Goal: Task Accomplishment & Management: Manage account settings

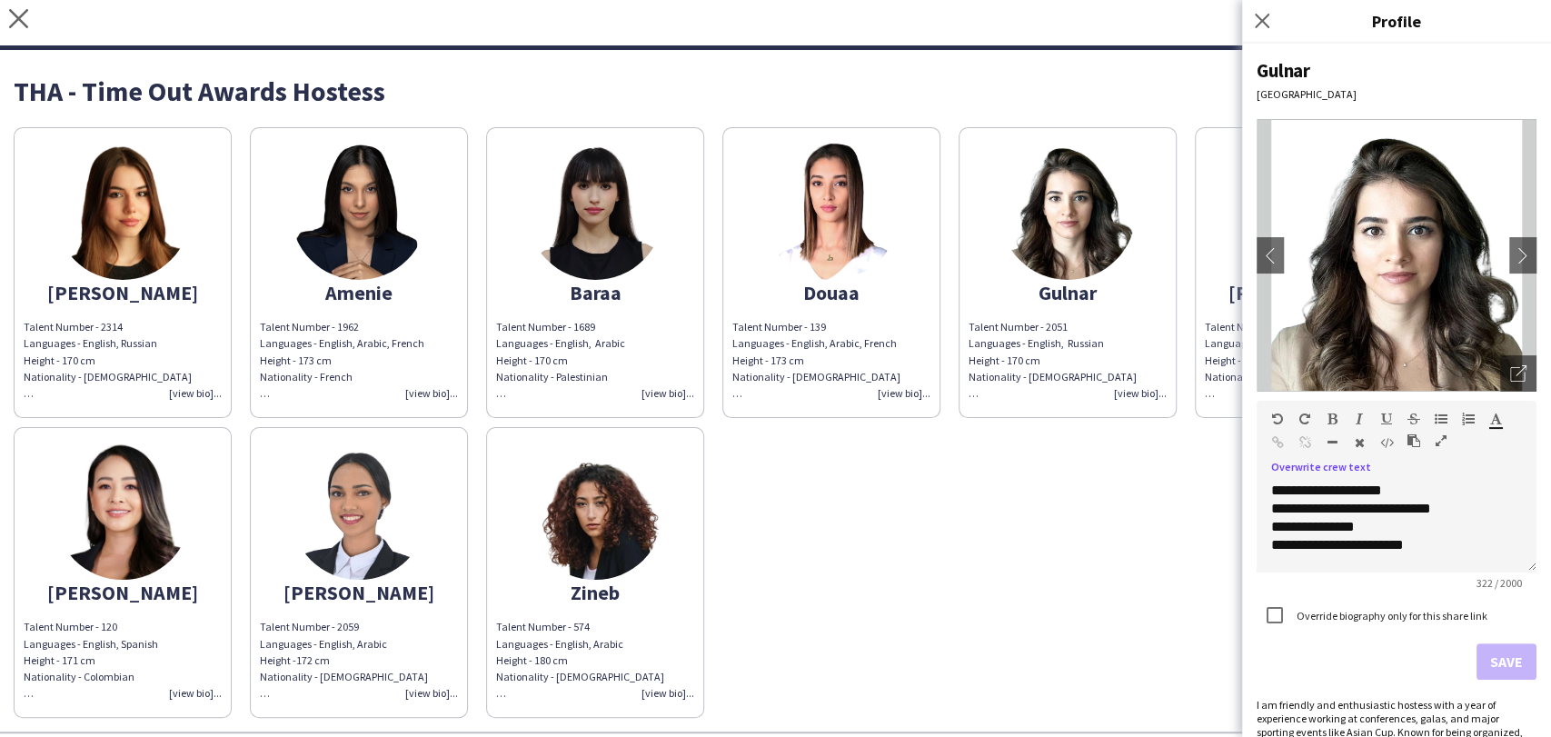
scroll to position [159, 0]
click at [13, 9] on icon "close" at bounding box center [18, 18] width 19 height 19
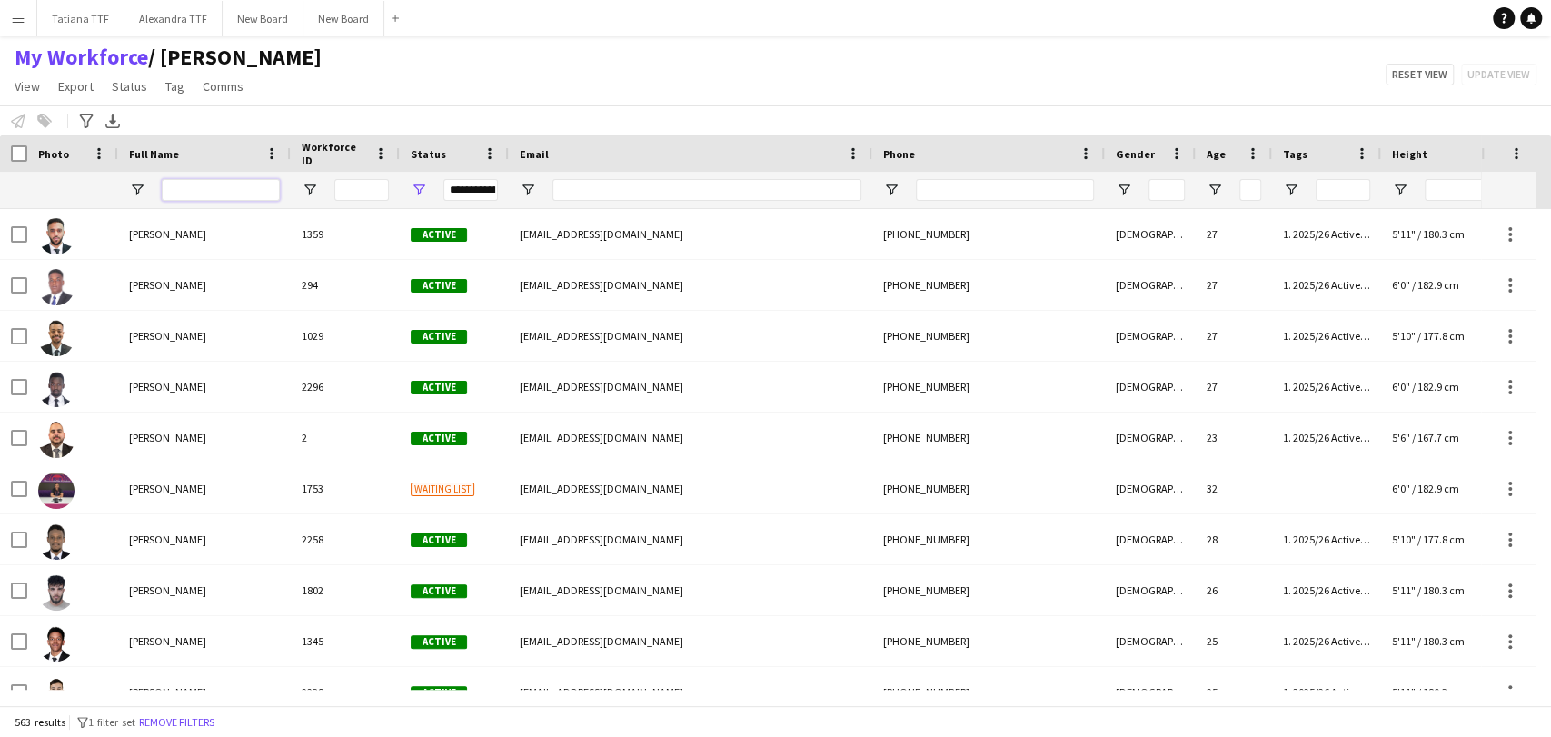
click at [211, 183] on input "Full Name Filter Input" at bounding box center [221, 190] width 118 height 22
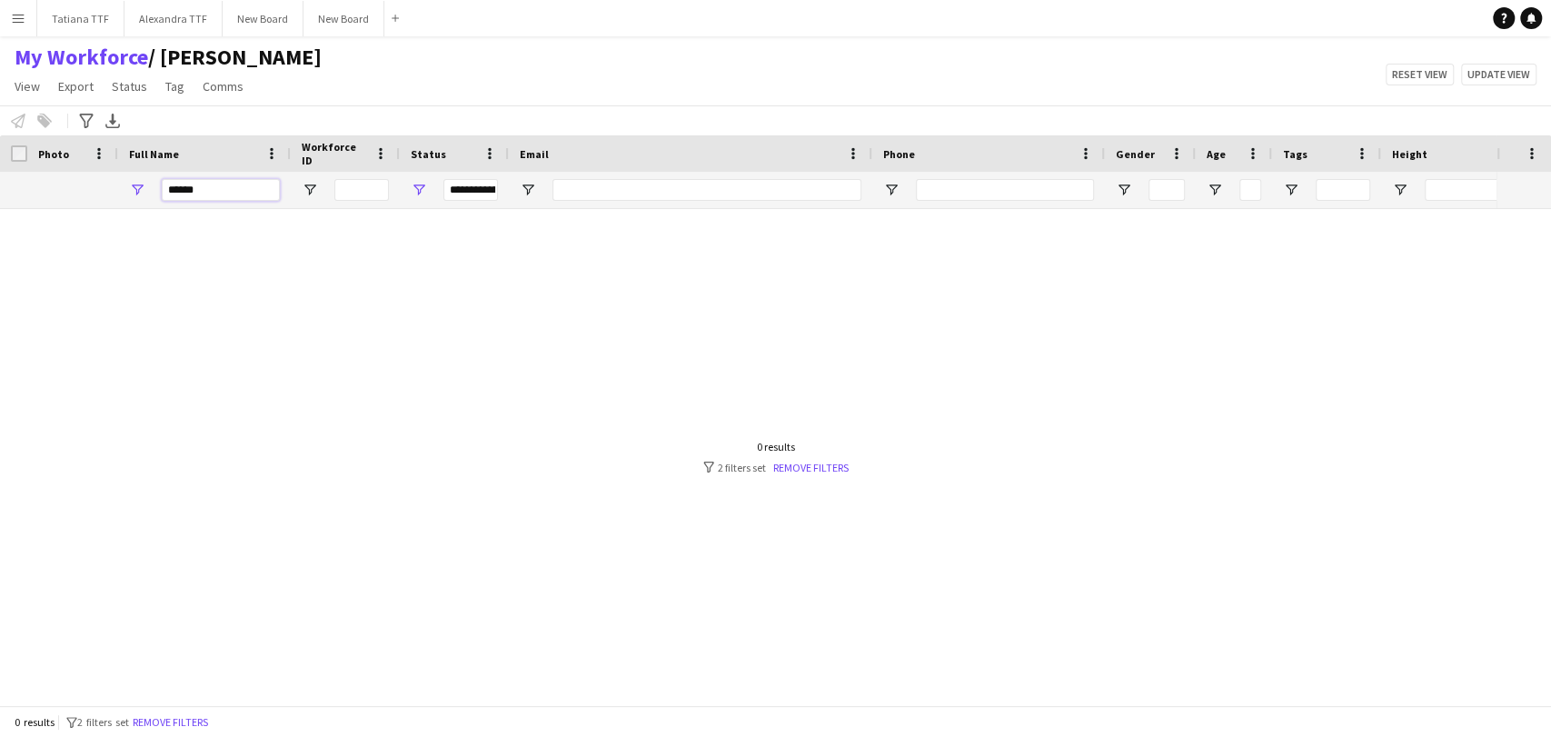
click at [190, 187] on input "******" at bounding box center [221, 190] width 118 height 22
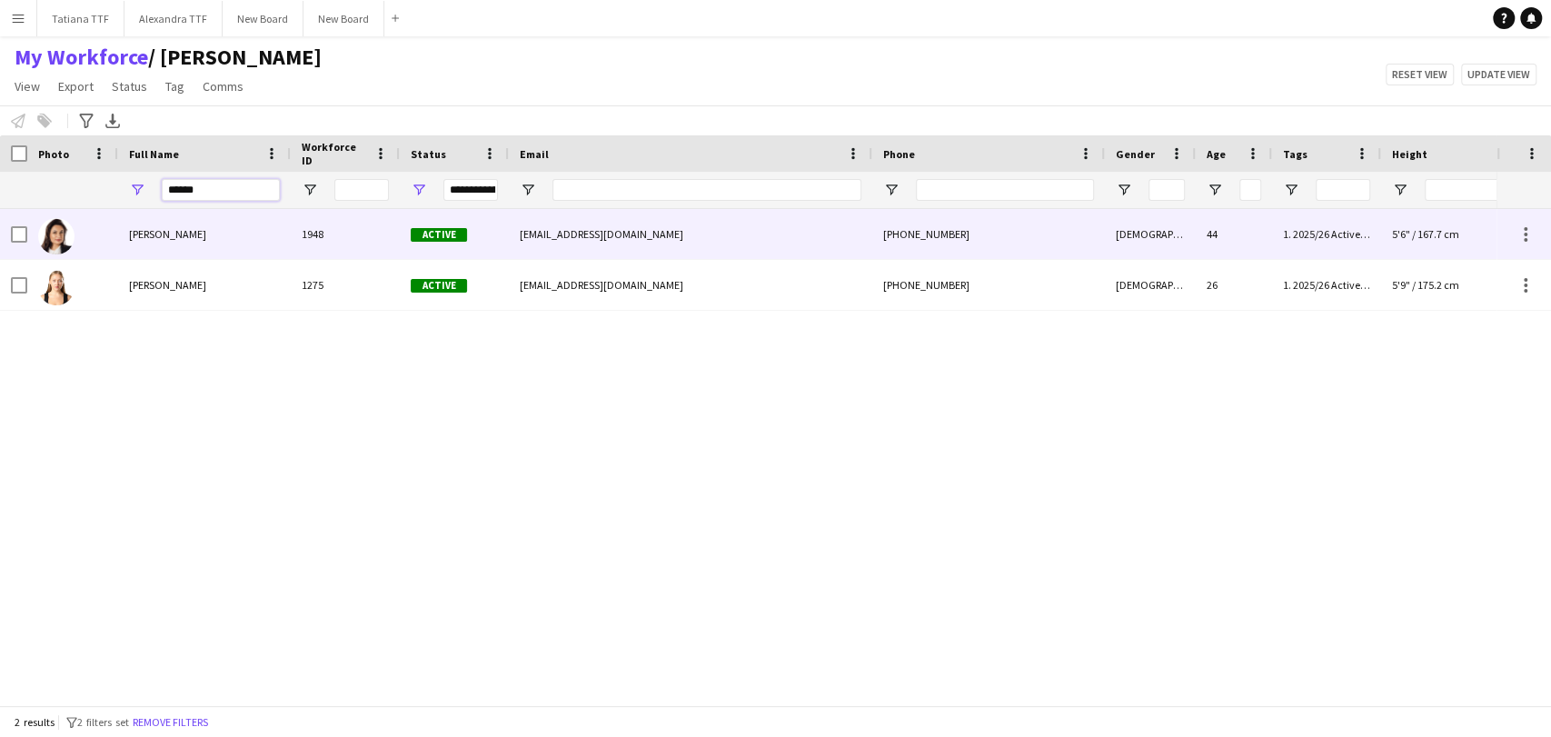
type input "******"
click at [54, 231] on img at bounding box center [56, 236] width 36 height 36
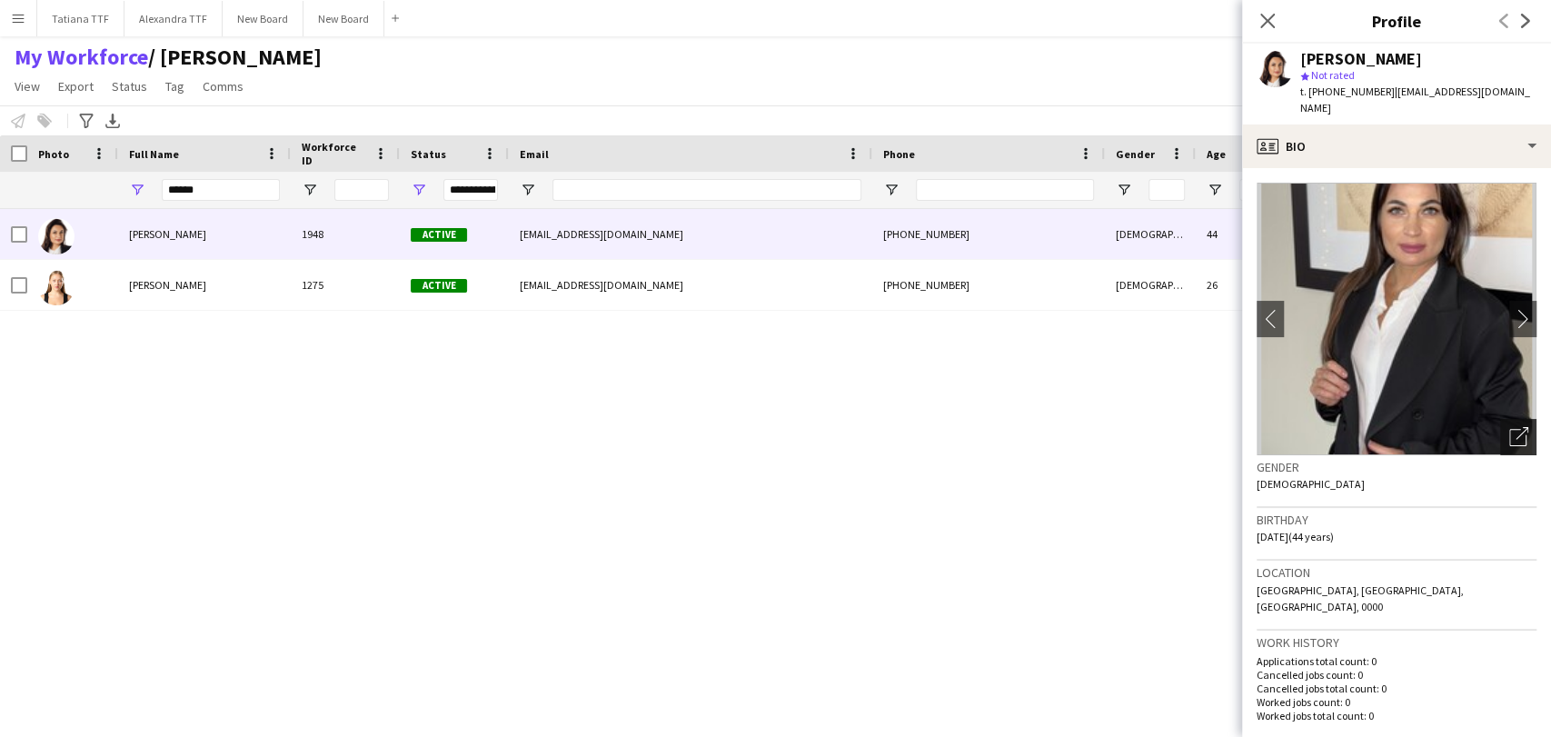
click at [1513, 419] on div "Open photos pop-in" at bounding box center [1518, 437] width 36 height 36
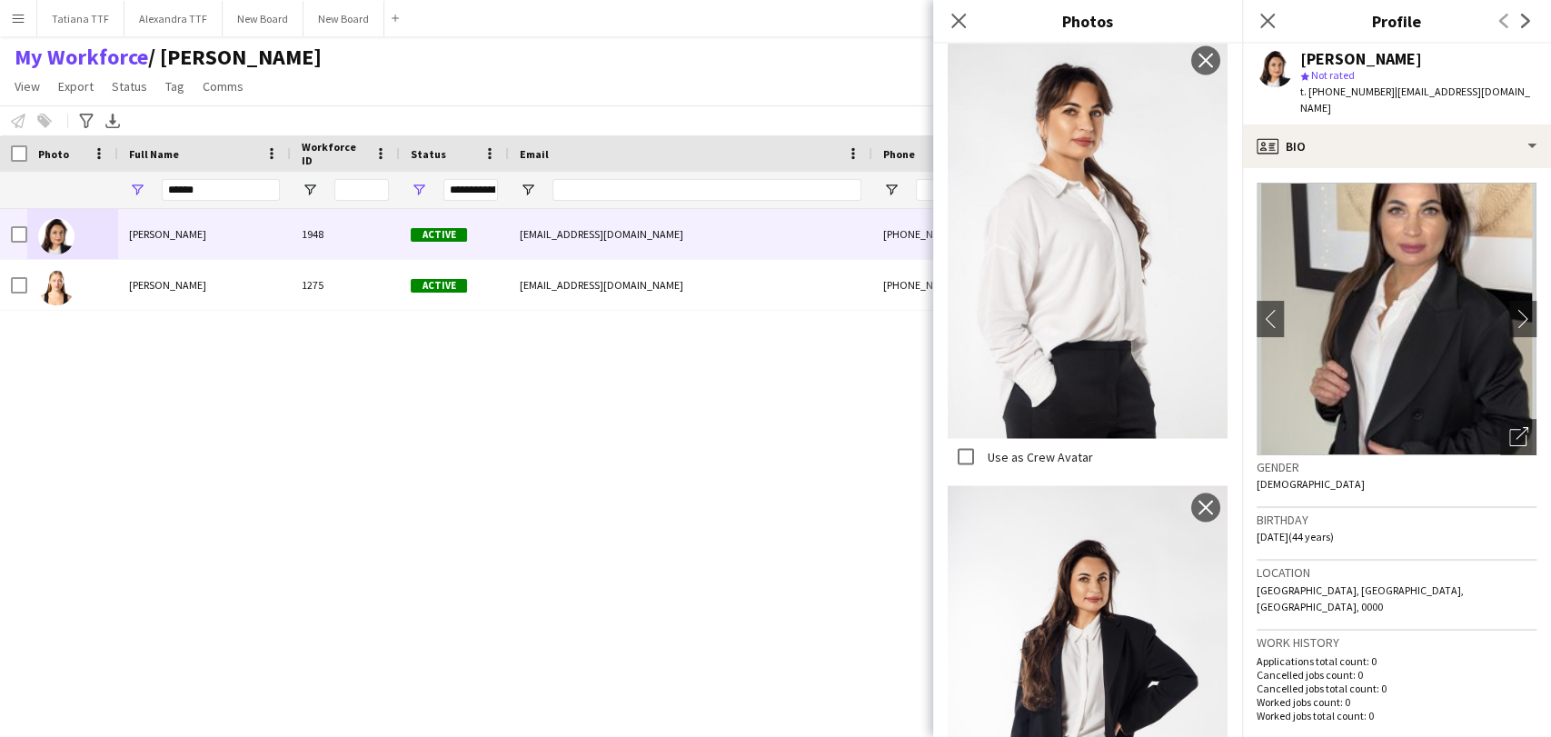
scroll to position [2113, 0]
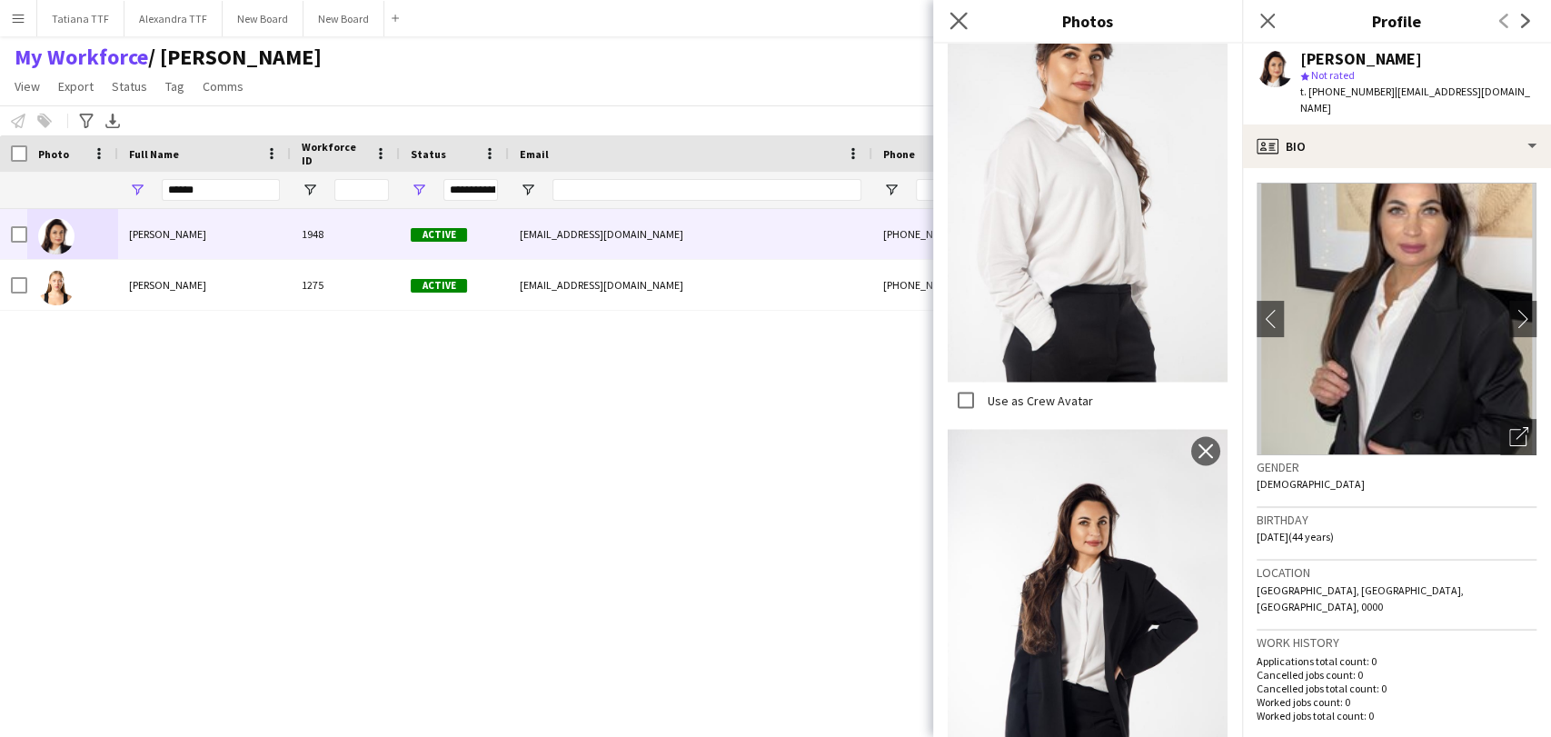
click at [966, 22] on app-icon "Close pop-in" at bounding box center [959, 21] width 26 height 26
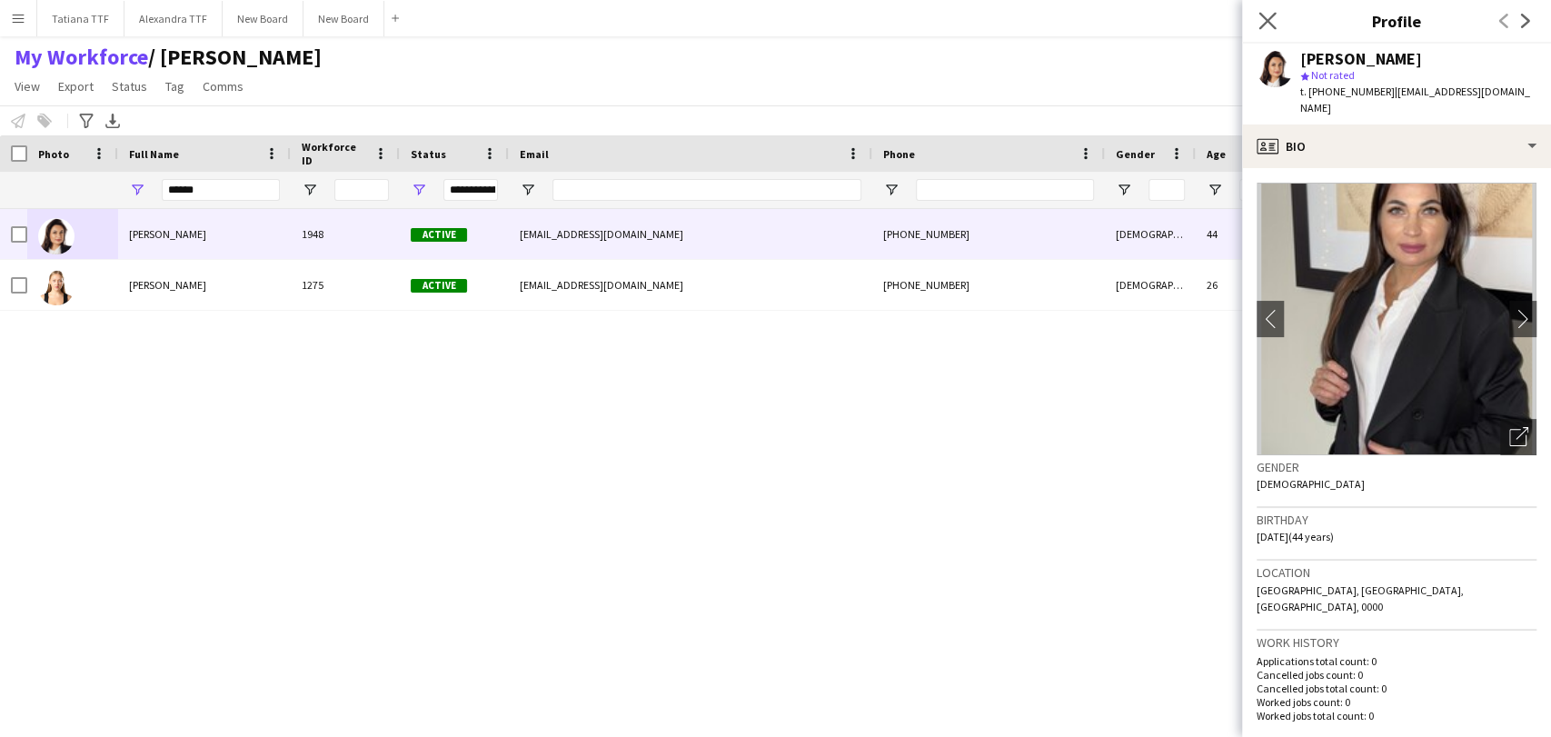
click at [1261, 31] on app-icon "Close pop-in" at bounding box center [1267, 21] width 26 height 26
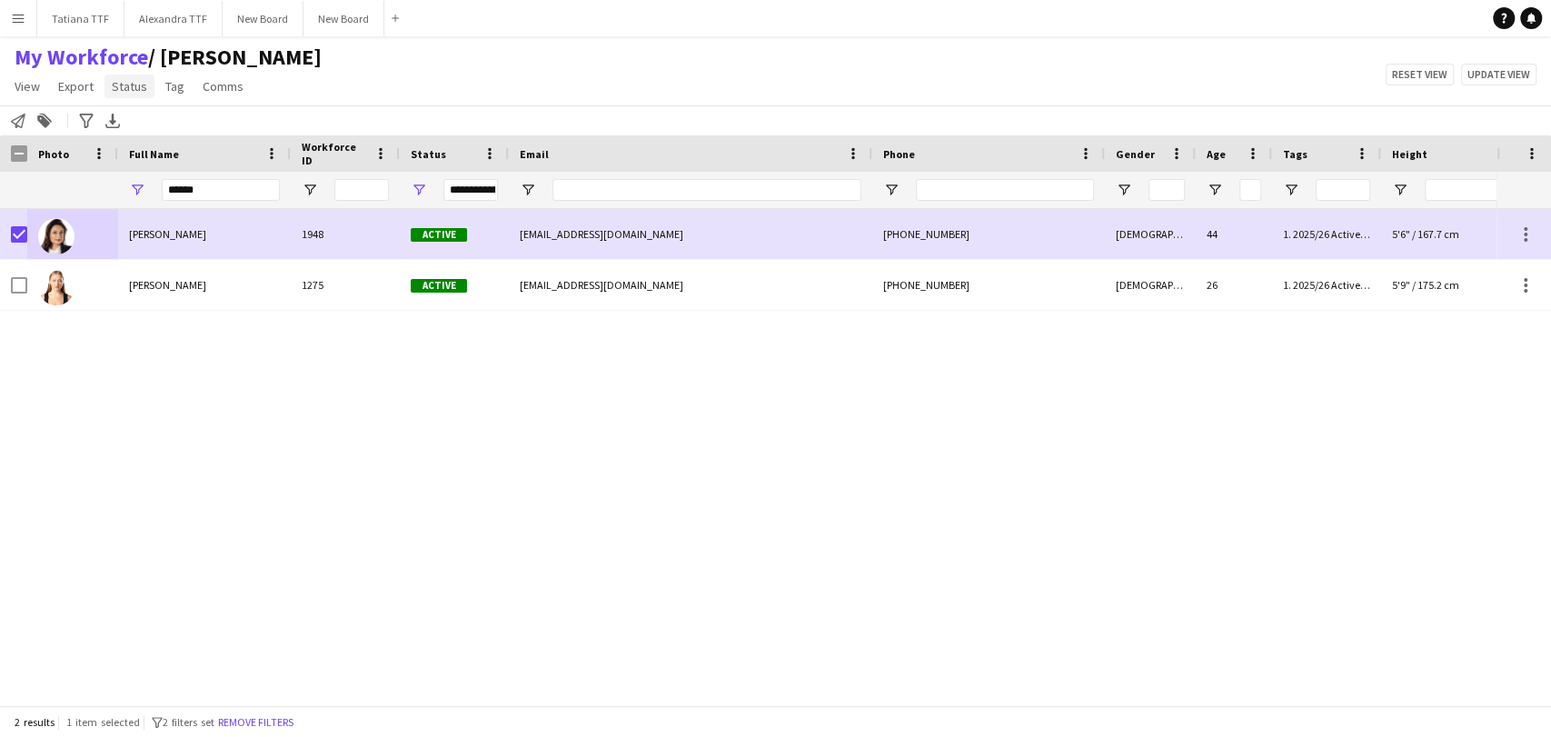
click at [143, 86] on span "Status" at bounding box center [129, 86] width 35 height 16
click at [167, 133] on link "Edit" at bounding box center [167, 125] width 127 height 38
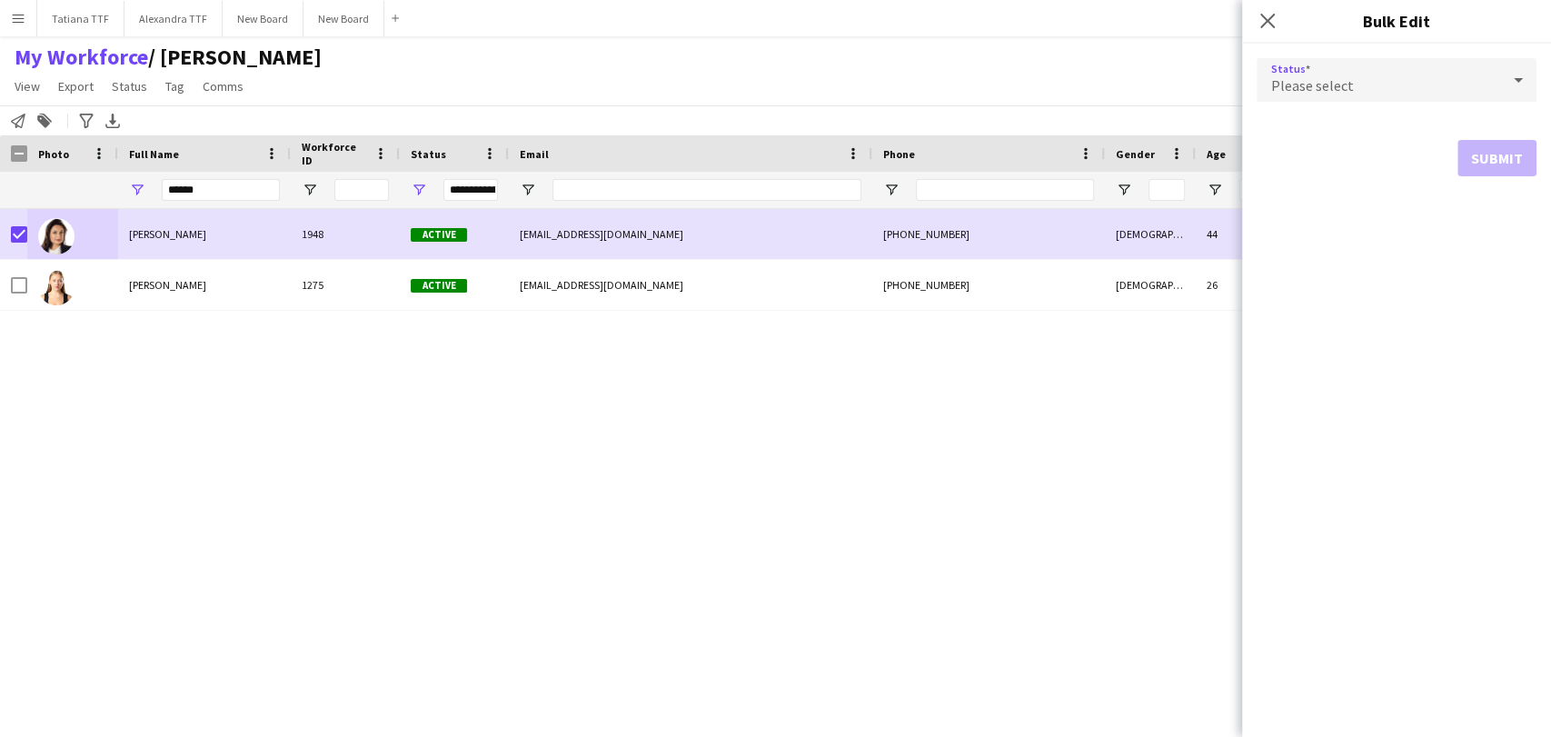
click at [1514, 77] on icon at bounding box center [1518, 80] width 22 height 36
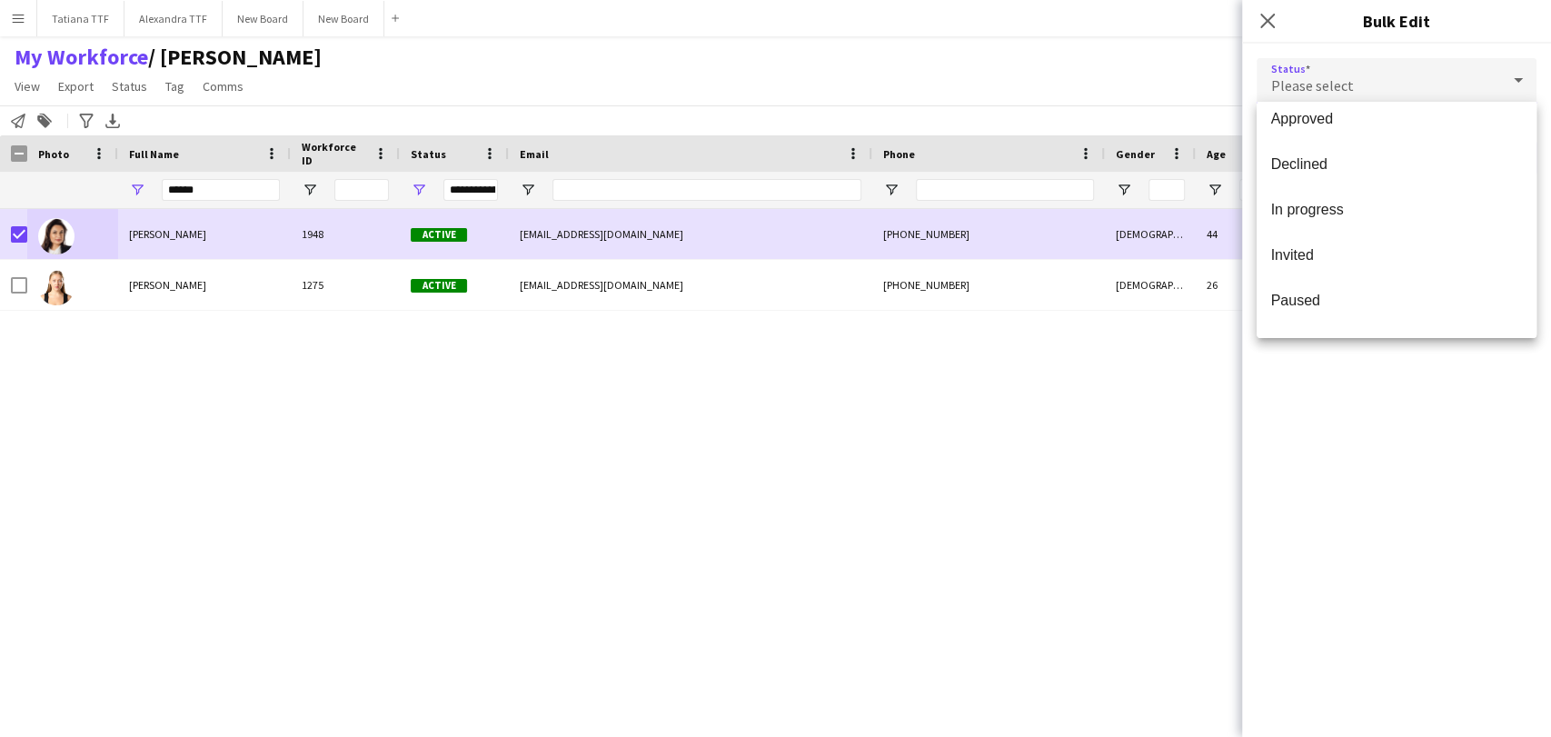
scroll to position [186, 0]
click at [1325, 256] on span "Suspended" at bounding box center [1396, 262] width 251 height 17
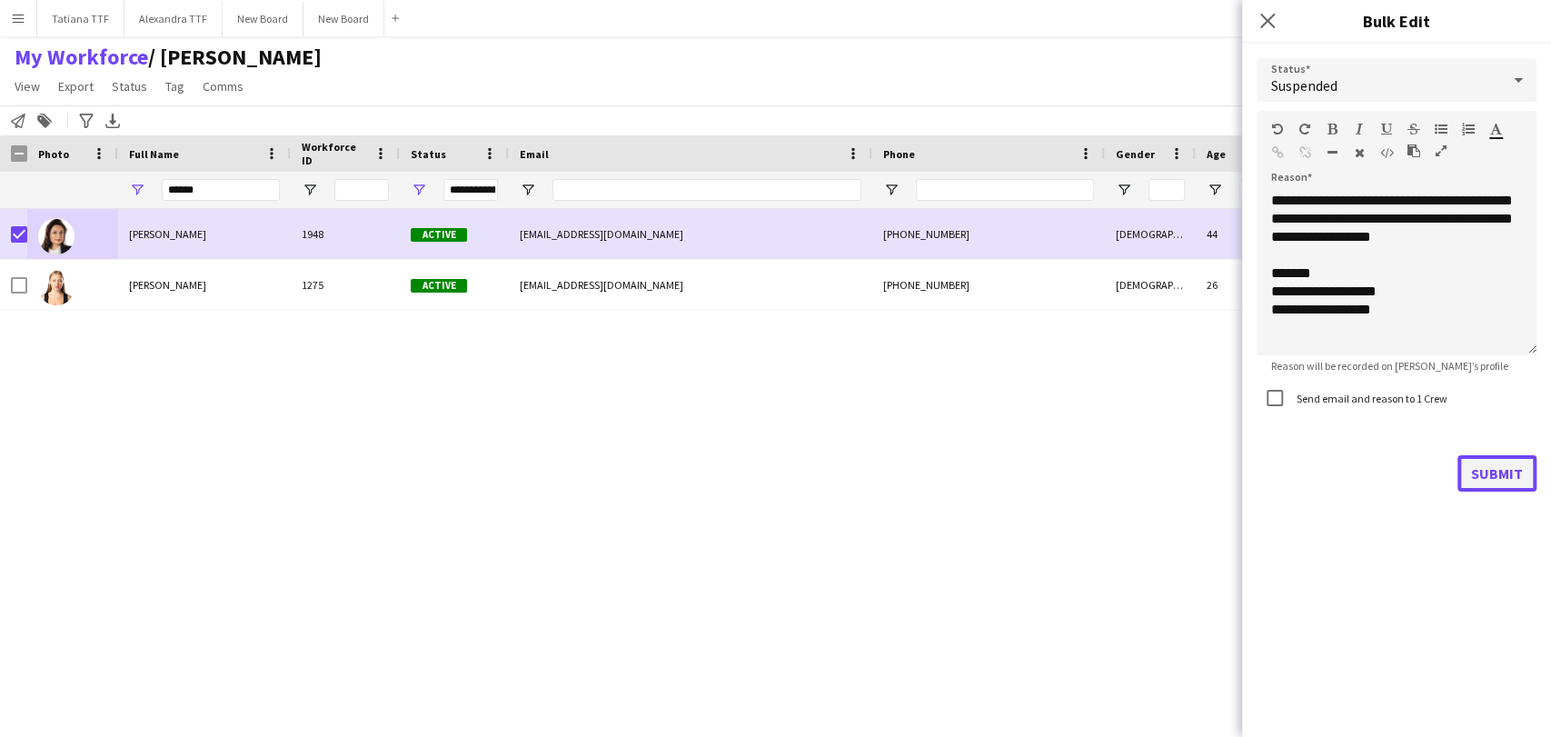
click at [1499, 473] on button "Submit" at bounding box center [1496, 473] width 79 height 36
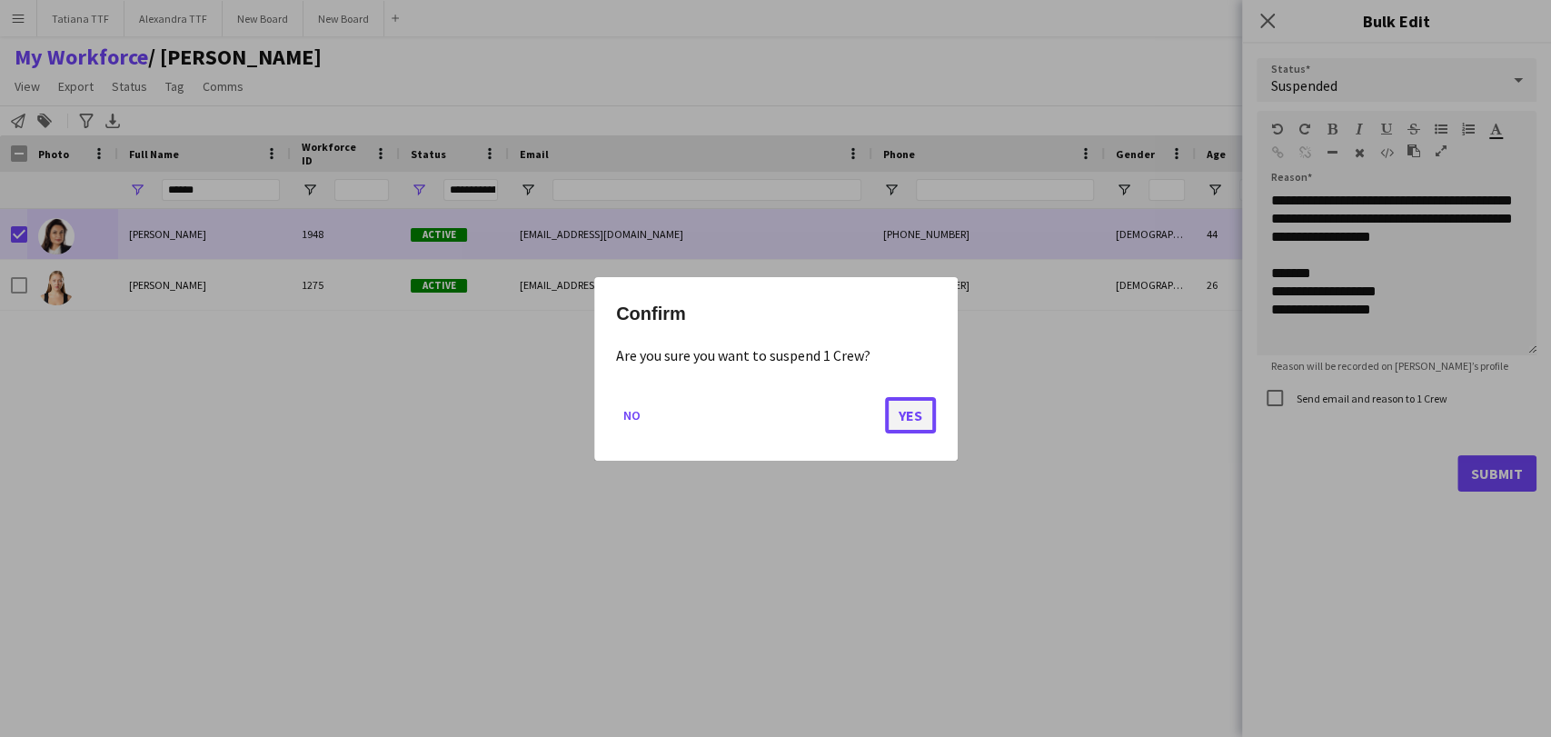
click at [914, 422] on button "Yes" at bounding box center [910, 414] width 51 height 36
